Goal: Information Seeking & Learning: Learn about a topic

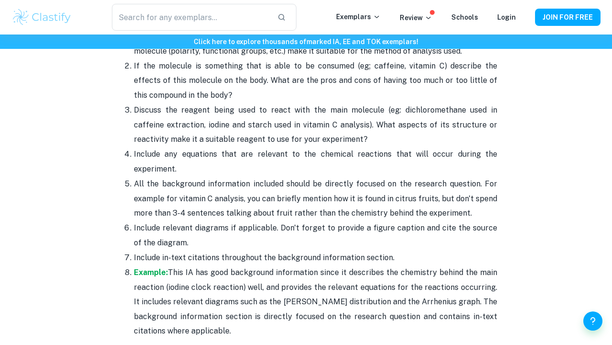
scroll to position [1338, 0]
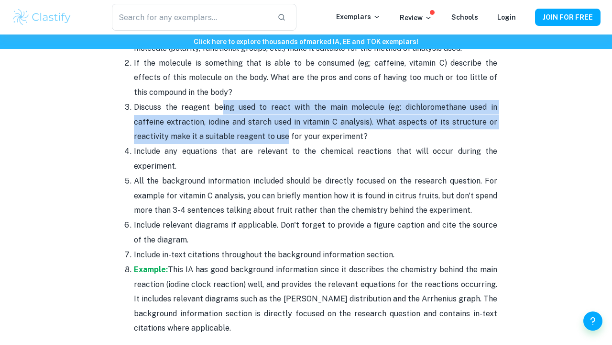
drag, startPoint x: 216, startPoint y: 97, endPoint x: 248, endPoint y: 133, distance: 47.4
click at [247, 133] on p "Discuss the reagent being used to react with the main molecule (eg: dichloromet…" at bounding box center [316, 122] width 364 height 44
click at [237, 133] on span "Discuss the reagent being used to react with the main molecule (eg: dichloromet…" at bounding box center [316, 121] width 364 height 38
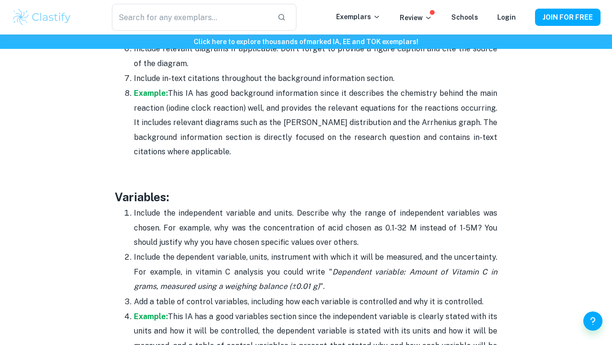
scroll to position [1513, 0]
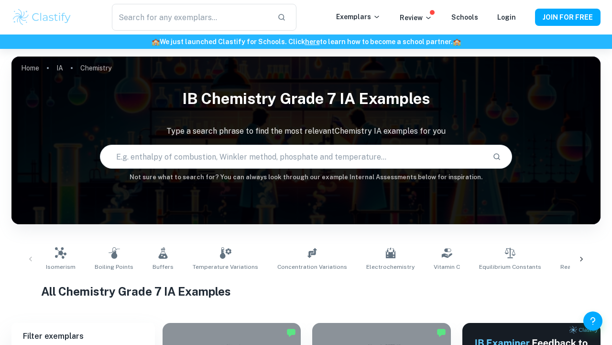
checkbox input "true"
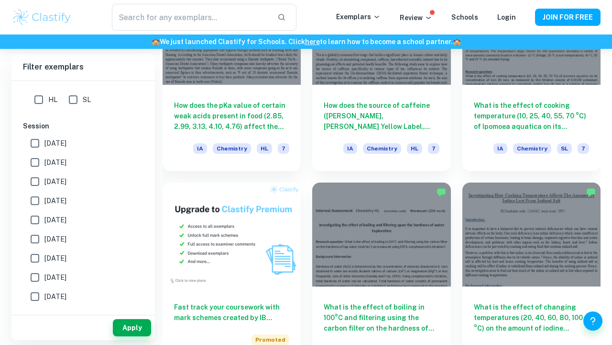
scroll to position [539, 0]
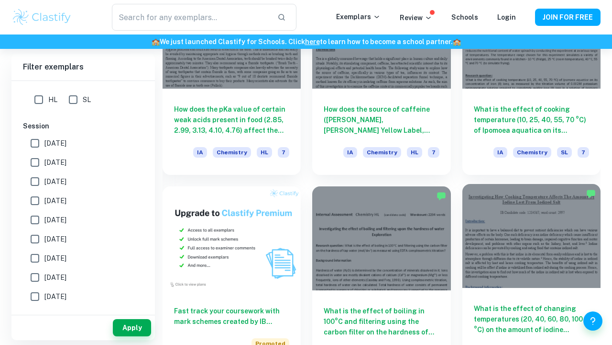
click at [491, 309] on h6 "What is the effect of changing temperatures (20, 40, 60, 80, 100 °C) on the amo…" at bounding box center [531, 319] width 115 height 32
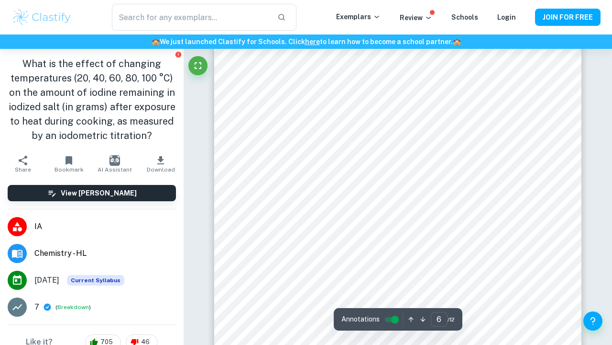
scroll to position [2564, 0]
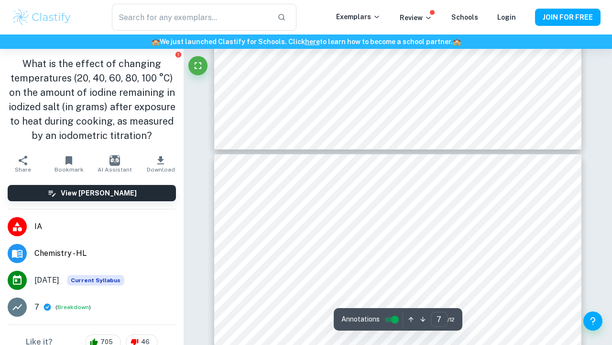
type input "8"
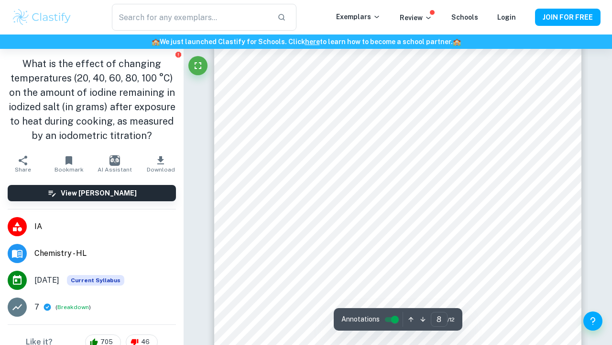
scroll to position [3705, 0]
